Goal: Navigation & Orientation: Locate item on page

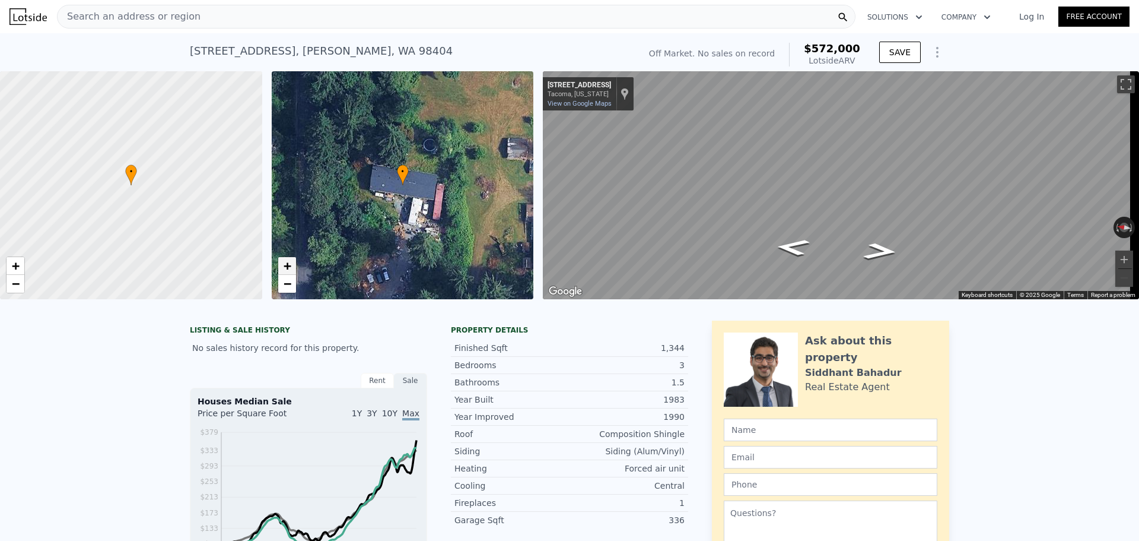
click at [288, 271] on span "+" at bounding box center [287, 265] width 8 height 15
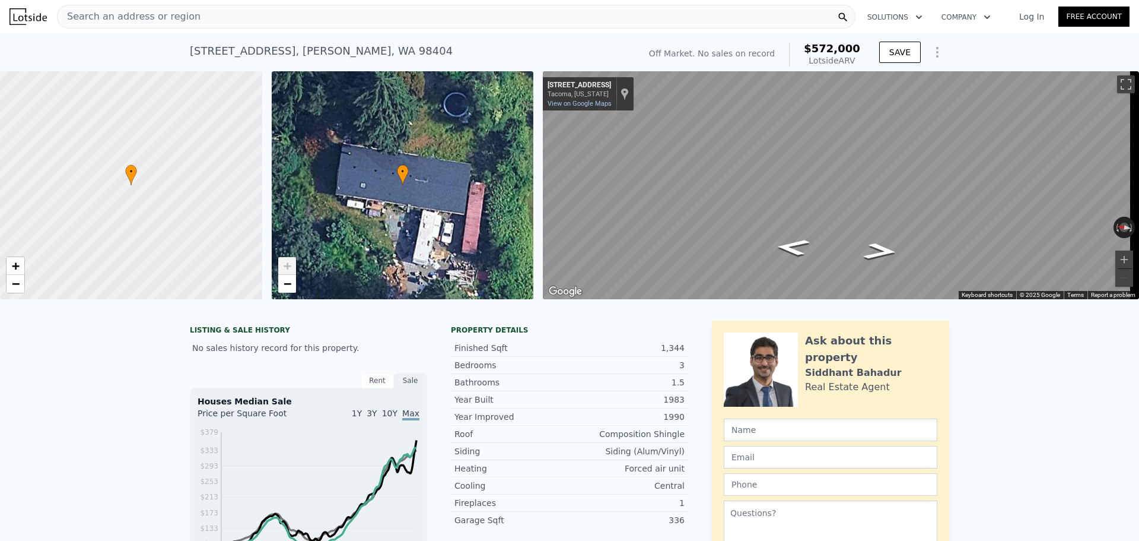
click at [288, 271] on span "+" at bounding box center [287, 265] width 8 height 15
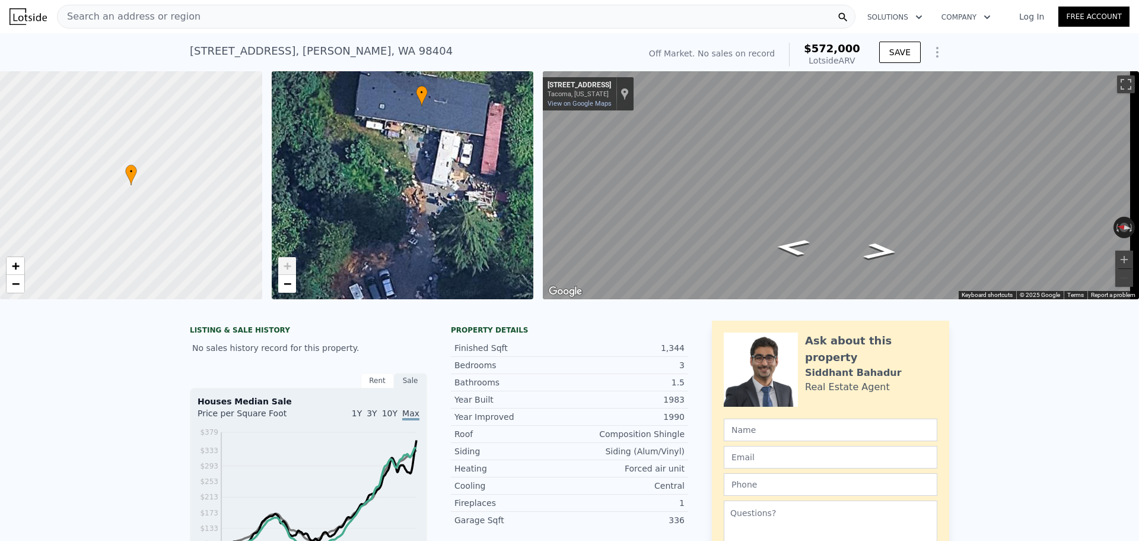
drag, startPoint x: 367, startPoint y: 260, endPoint x: 373, endPoint y: 196, distance: 64.9
click at [373, 196] on div "• + −" at bounding box center [403, 185] width 262 height 228
click at [284, 285] on span "−" at bounding box center [287, 283] width 8 height 15
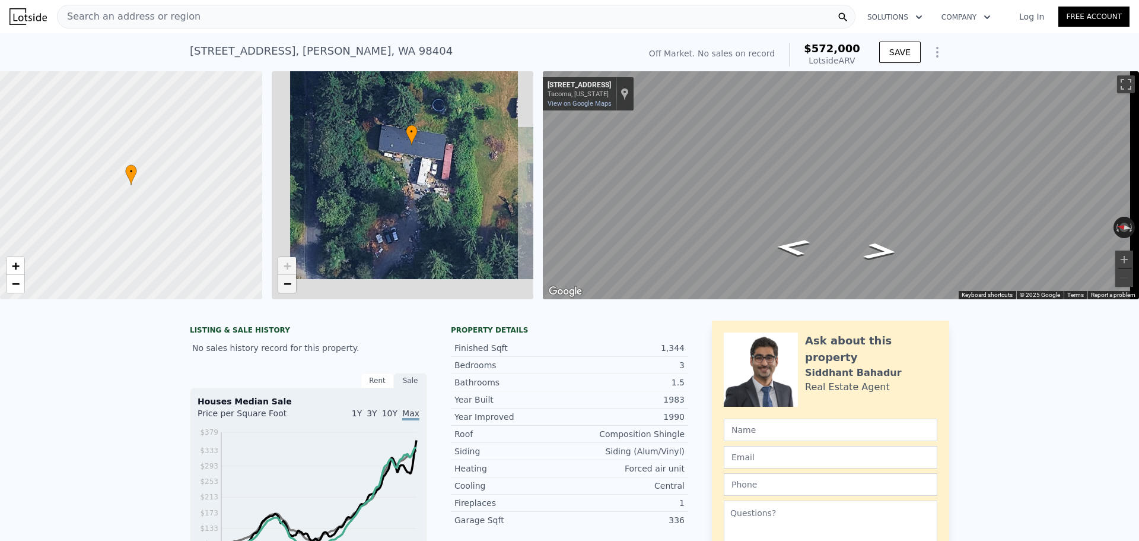
click at [284, 285] on span "−" at bounding box center [287, 283] width 8 height 15
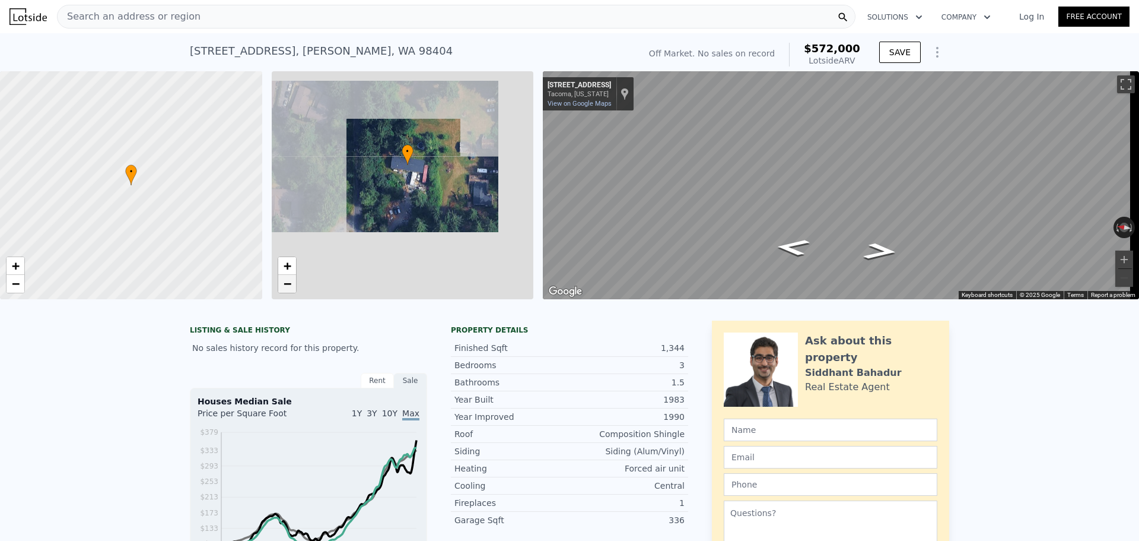
click at [284, 285] on span "−" at bounding box center [287, 283] width 8 height 15
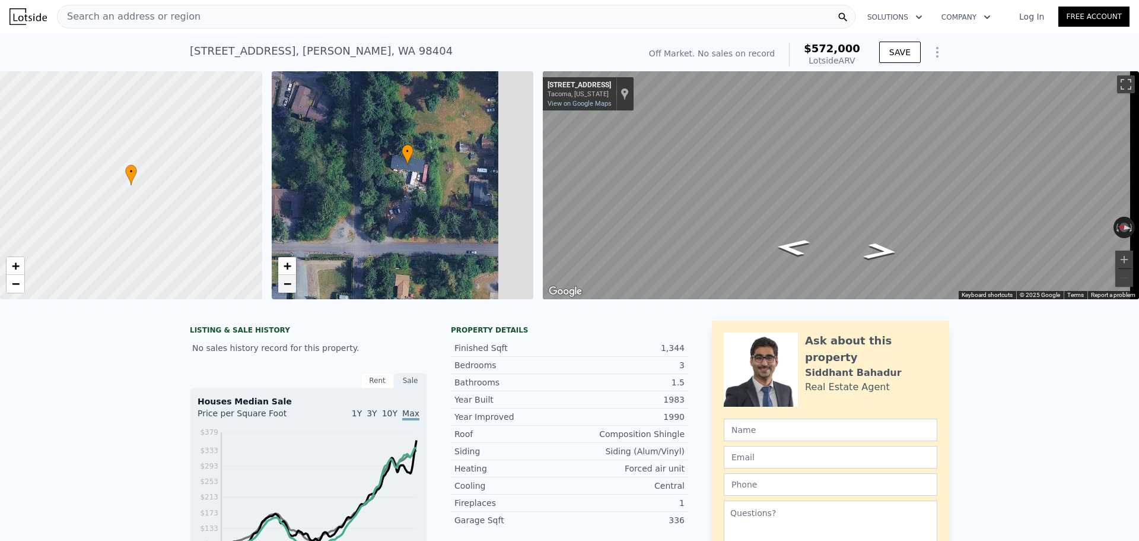
click at [284, 285] on span "−" at bounding box center [287, 283] width 8 height 15
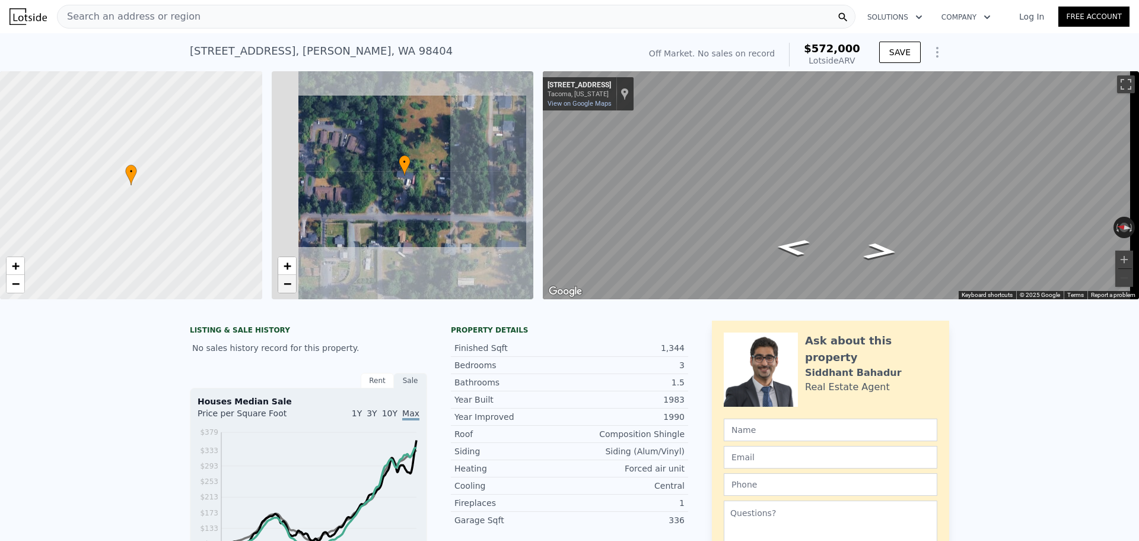
click at [284, 285] on span "−" at bounding box center [287, 283] width 8 height 15
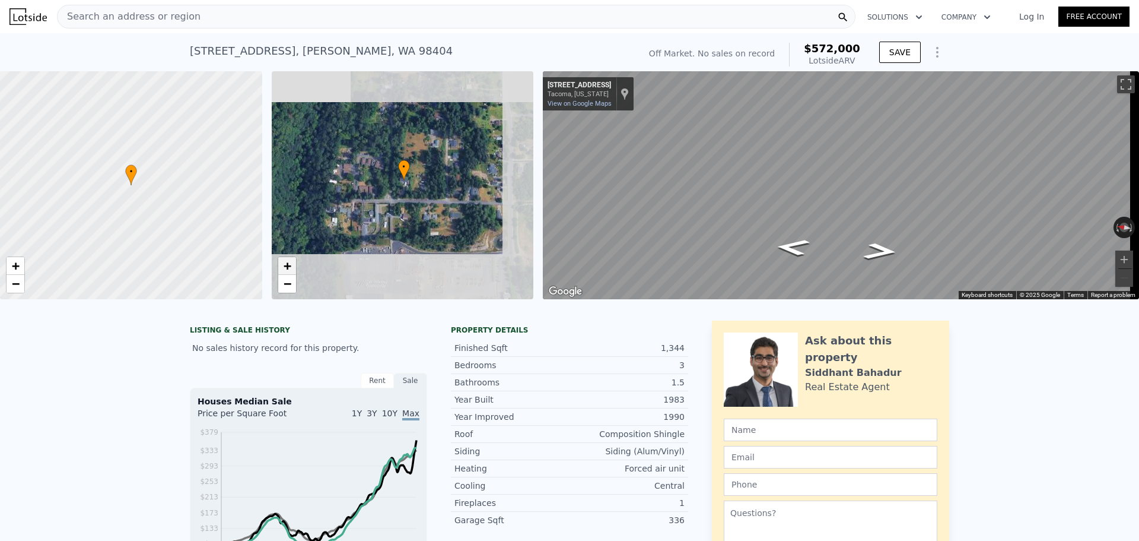
click at [293, 274] on link "+" at bounding box center [287, 266] width 18 height 18
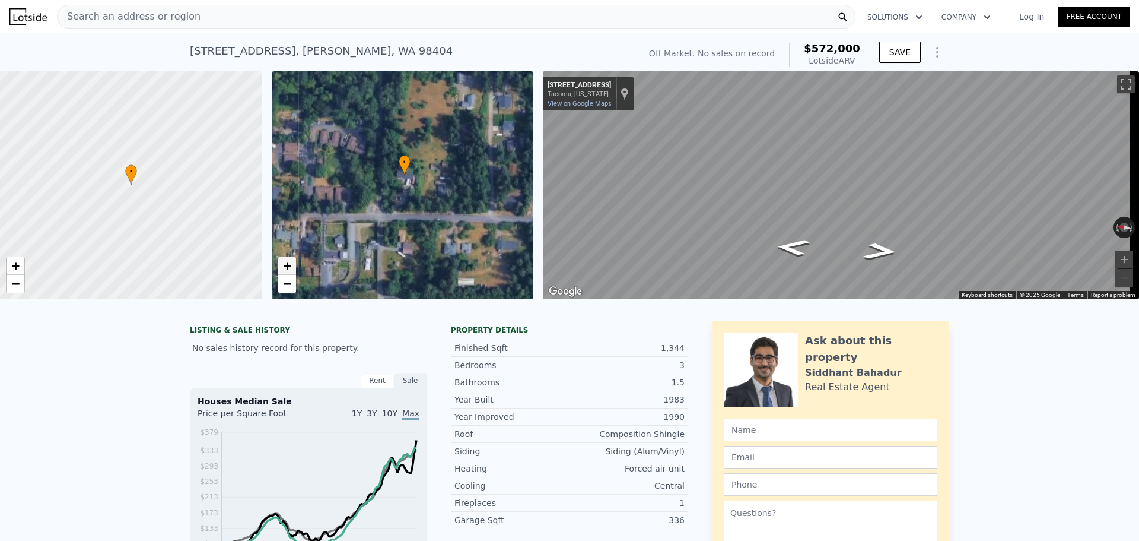
click at [293, 274] on link "+" at bounding box center [287, 266] width 18 height 18
click at [293, 272] on link "+" at bounding box center [287, 266] width 18 height 18
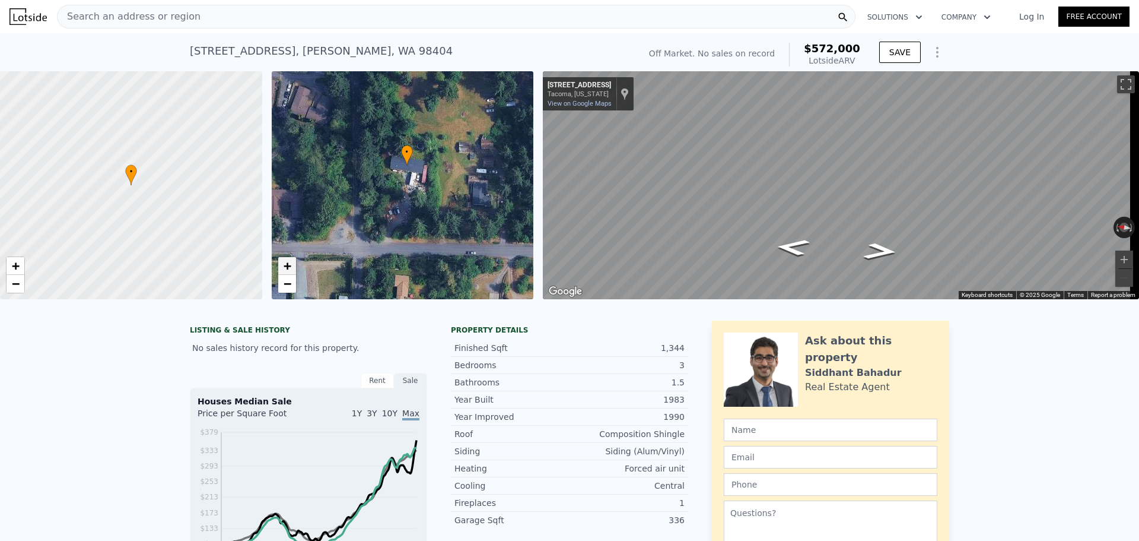
click at [293, 272] on link "+" at bounding box center [287, 266] width 18 height 18
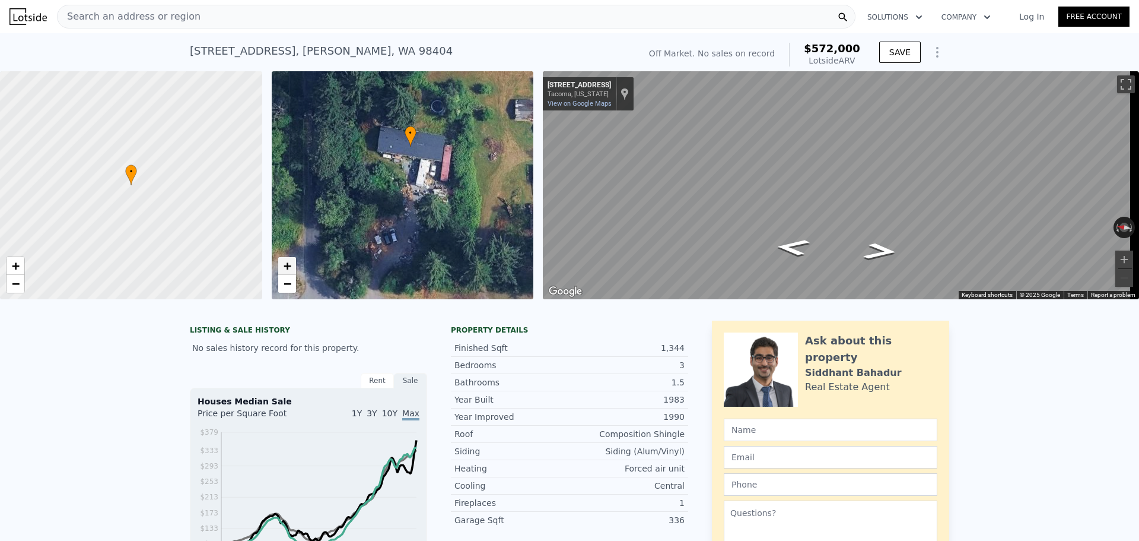
click at [293, 272] on link "+" at bounding box center [287, 266] width 18 height 18
